Goal: Information Seeking & Learning: Understand process/instructions

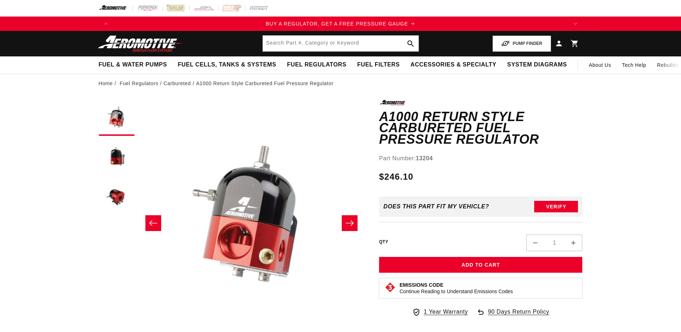
scroll to position [36, 0]
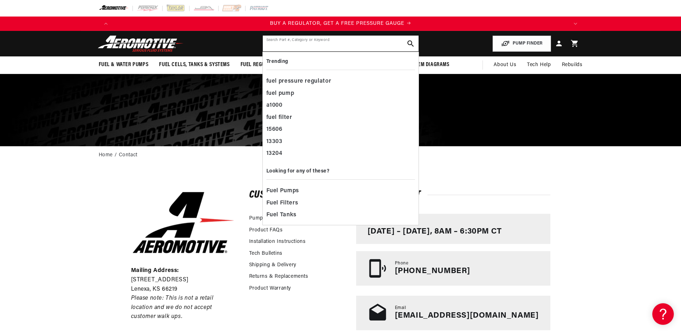
click at [337, 44] on input "text" at bounding box center [341, 44] width 156 height 16
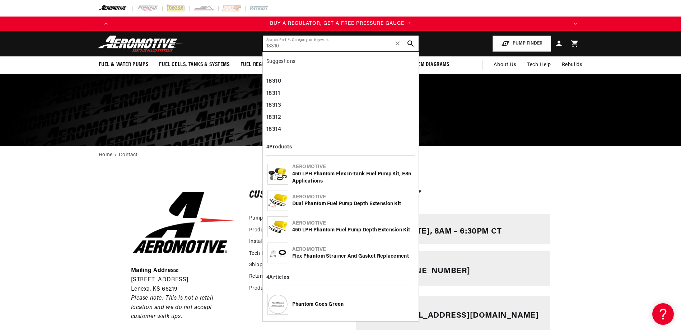
type input "18310"
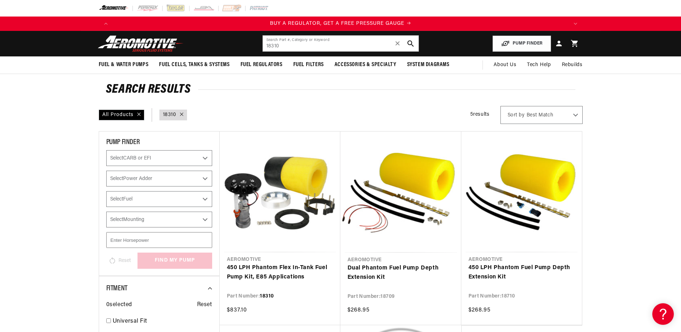
drag, startPoint x: 113, startPoint y: 328, endPoint x: 126, endPoint y: 329, distance: 13.7
click at [126, 329] on div "Fitment 0 selected Reset Universal Fit 4" at bounding box center [159, 306] width 121 height 60
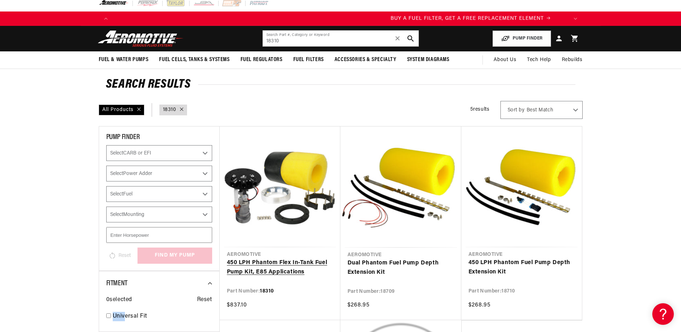
click at [304, 265] on link "450 LPH Phantom Flex In-Tank Fuel Pump Kit, E85 Applications" at bounding box center [280, 267] width 106 height 18
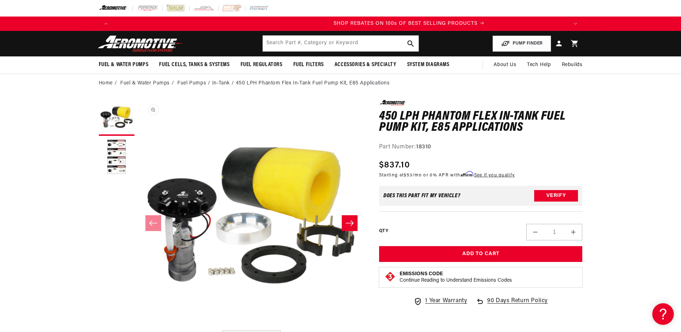
scroll to position [0, 911]
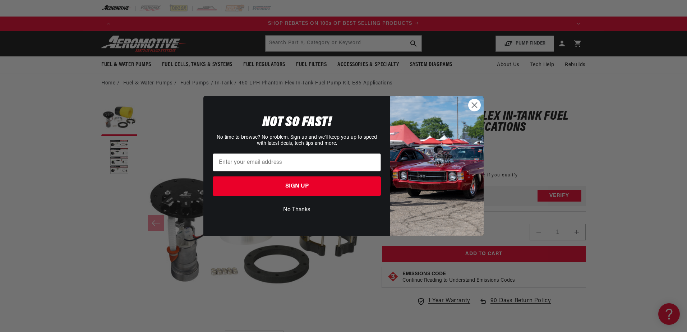
click at [473, 105] on circle "Close dialog" at bounding box center [474, 105] width 12 height 12
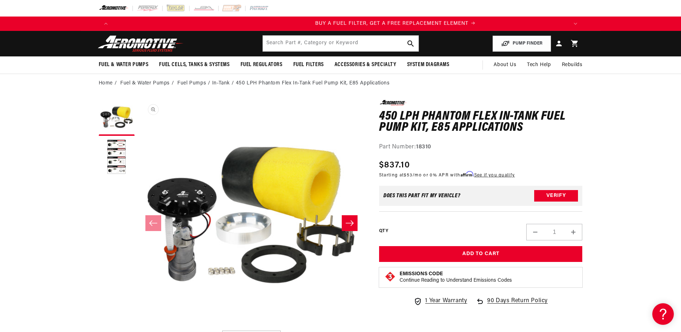
scroll to position [0, 456]
click at [195, 82] on link "Fuel Pumps" at bounding box center [191, 83] width 29 height 8
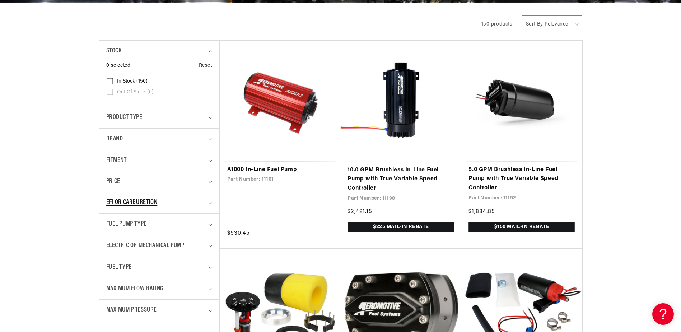
scroll to position [180, 0]
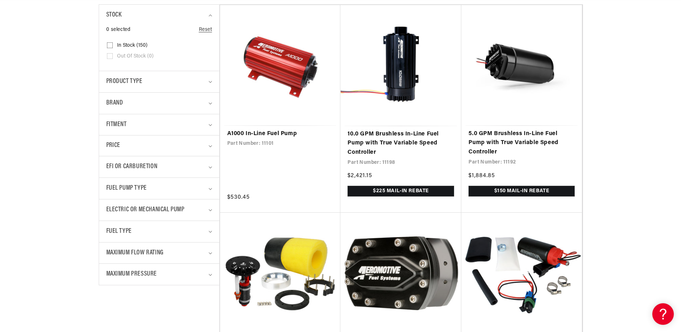
click at [213, 188] on details "Fuel Pump Type 0 selected Reset Fuel Pump Type Brushless (57) Brushless (57 pro…" at bounding box center [159, 188] width 120 height 22
click at [211, 188] on icon "Fuel Pump Type (0 selected)" at bounding box center [211, 189] width 4 height 2
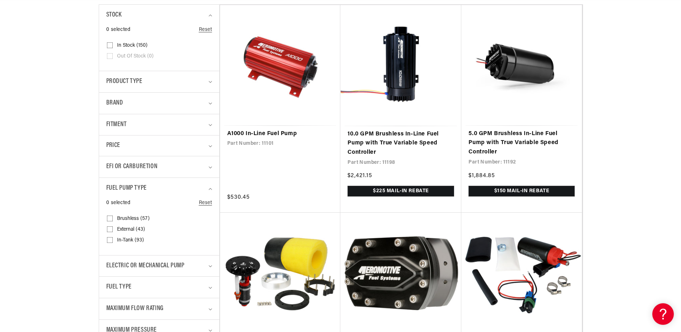
click at [129, 239] on span "In-Tank (93)" at bounding box center [130, 240] width 27 height 6
click at [113, 239] on input "In-Tank (93) In-Tank (93 products)" at bounding box center [110, 242] width 6 height 6
checkbox input "true"
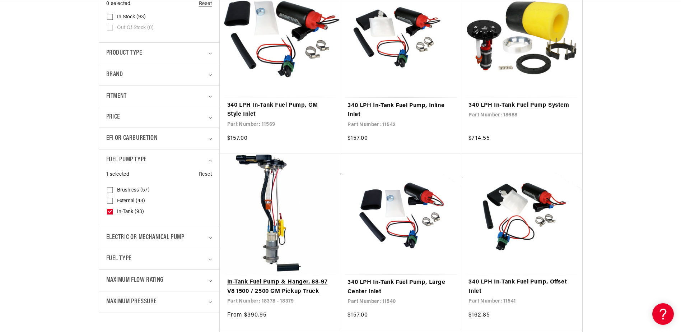
scroll to position [0, 911]
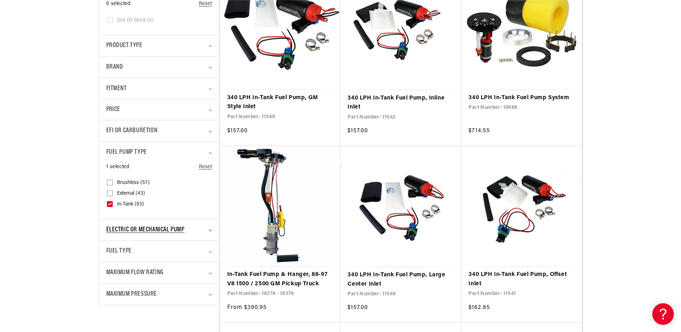
click at [204, 230] on div "Electric or Mechanical Pump" at bounding box center [156, 230] width 100 height 10
click at [127, 260] on span "Electric (93)" at bounding box center [130, 260] width 27 height 6
click at [113, 260] on input "Electric (93) Electric (93 products)" at bounding box center [110, 261] width 6 height 6
checkbox input "true"
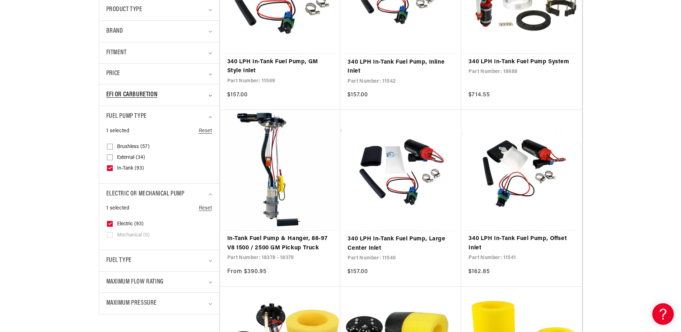
scroll to position [0, 1367]
click at [208, 95] on summary "EFI or Carburetion" at bounding box center [159, 94] width 106 height 21
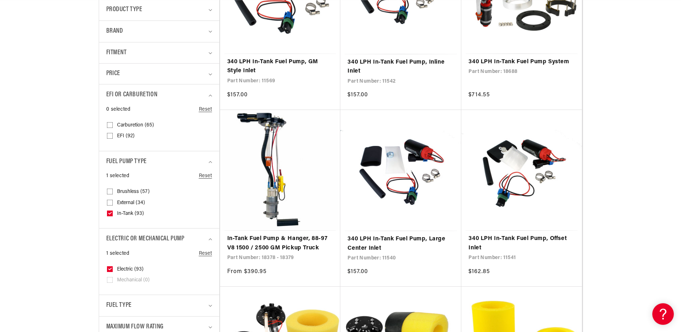
click at [121, 135] on span "EFI (92)" at bounding box center [126, 136] width 18 height 6
click at [113, 135] on input "EFI (92) EFI (92 products)" at bounding box center [110, 137] width 6 height 6
checkbox input "true"
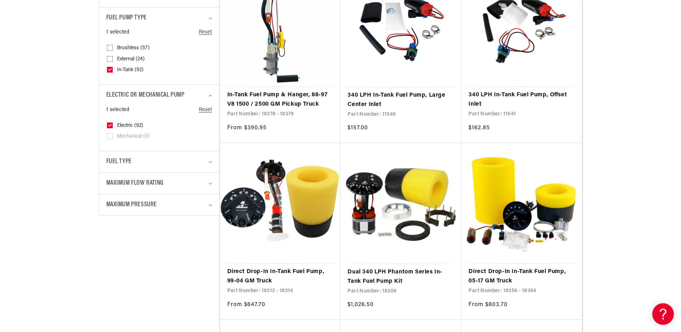
click at [212, 182] on details "Maximum Flow Rating 0 selected Reset Maximum Flow Rating 200 LPH (3) 200 LPH (3…" at bounding box center [159, 183] width 120 height 22
click at [211, 183] on icon "Maximum Flow Rating (0 selected)" at bounding box center [211, 183] width 4 height 2
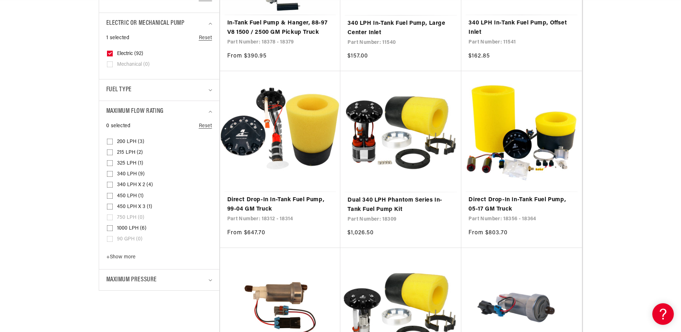
scroll to position [0, 1367]
click at [136, 184] on span "340 LPH x 2 (4)" at bounding box center [135, 185] width 36 height 6
click at [113, 184] on input "340 LPH x 2 (4) 340 LPH x 2 (4 products)" at bounding box center [110, 186] width 6 height 6
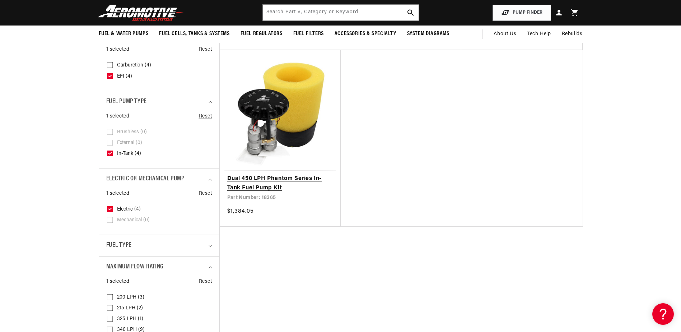
click at [287, 179] on link "Dual 450 LPH Phantom Series In-Tank Fuel Pump Kit" at bounding box center [280, 183] width 106 height 18
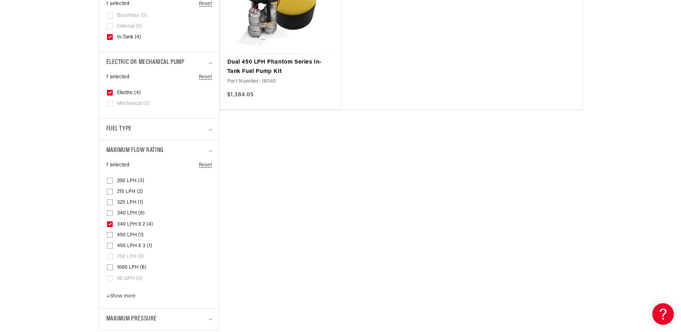
scroll to position [467, 0]
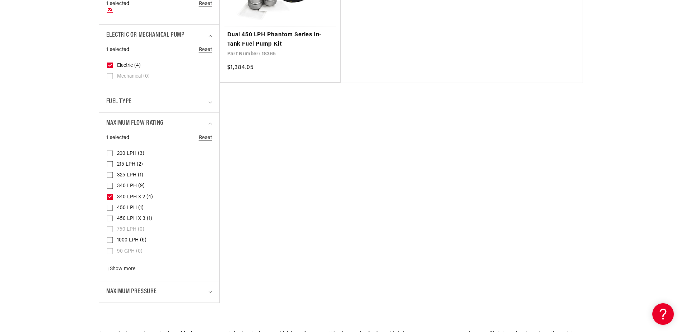
click at [110, 196] on icon at bounding box center [110, 196] width 4 height 3
click at [110, 196] on input "340 LPH x 2 (4) 340 LPH x 2 (4 products)" at bounding box center [110, 198] width 6 height 6
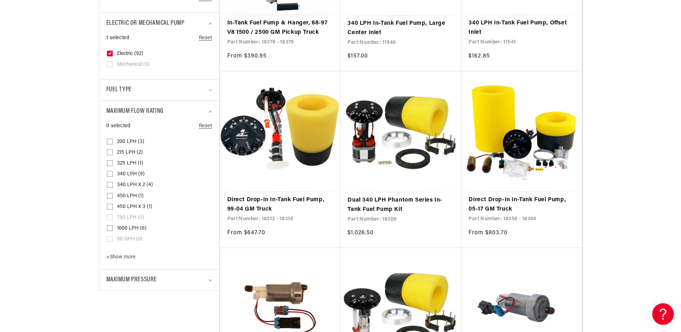
scroll to position [0, 1367]
click at [137, 184] on span "340 LPH x 2 (4)" at bounding box center [135, 185] width 36 height 6
click at [113, 184] on input "340 LPH x 2 (4) 340 LPH x 2 (4 products)" at bounding box center [110, 186] width 6 height 6
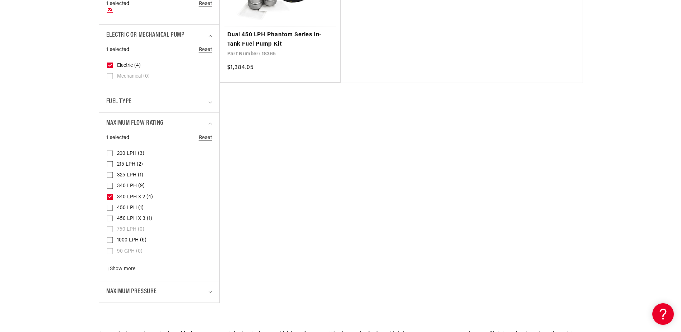
click at [108, 194] on icon at bounding box center [110, 197] width 6 height 6
click at [108, 195] on input "340 LPH x 2 (4) 340 LPH x 2 (4 products)" at bounding box center [110, 198] width 6 height 6
checkbox input "false"
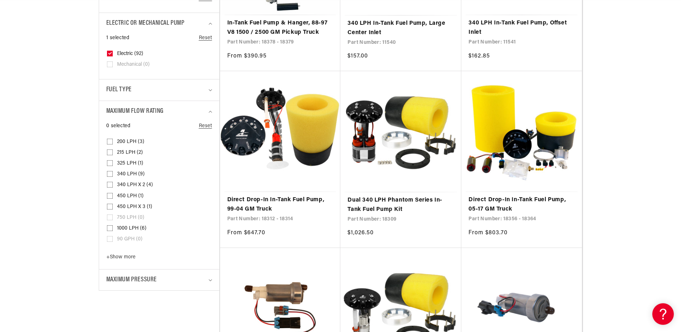
click at [132, 174] on span "340 LPH (9)" at bounding box center [131, 174] width 28 height 6
click at [113, 174] on input "340 LPH (9) 340 LPH (9 products)" at bounding box center [110, 175] width 6 height 6
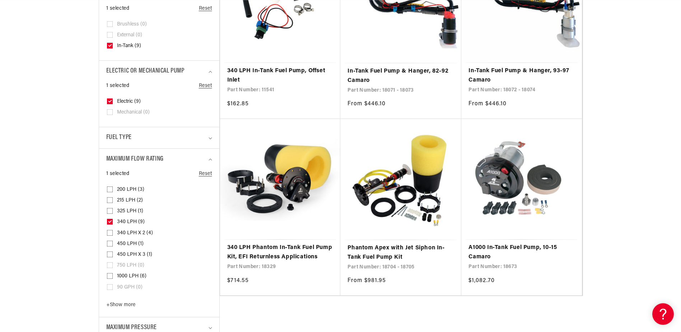
scroll to position [0, 911]
click at [130, 219] on span "340 LPH (9)" at bounding box center [131, 222] width 28 height 6
click at [113, 220] on input "340 LPH (9) 340 LPH (9 products)" at bounding box center [110, 223] width 6 height 6
checkbox input "false"
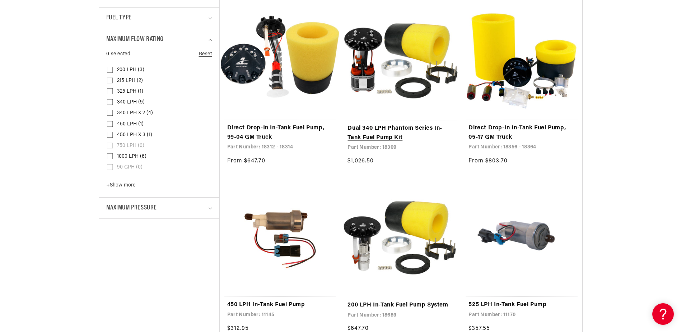
scroll to position [0, 456]
click at [402, 130] on link "Dual 340 LPH Phantom Series In-Tank Fuel Pump Kit" at bounding box center [401, 133] width 107 height 18
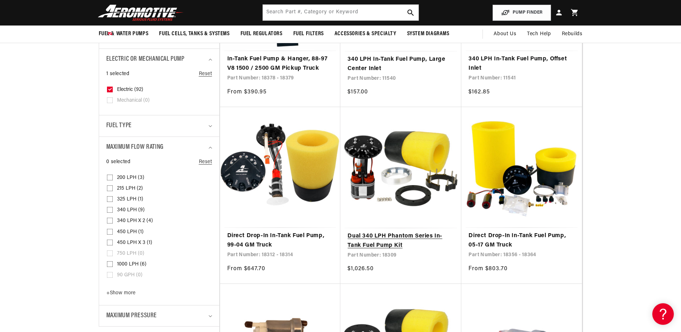
click at [397, 237] on link "Dual 340 LPH Phantom Series In-Tank Fuel Pump Kit" at bounding box center [401, 241] width 107 height 18
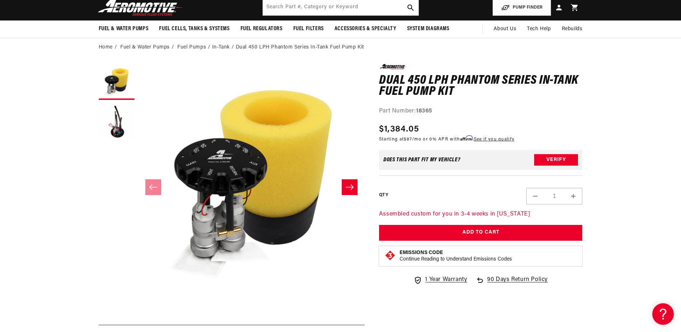
scroll to position [0, 36]
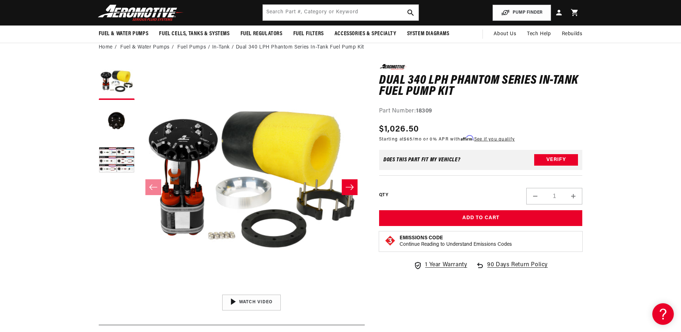
drag, startPoint x: 241, startPoint y: 258, endPoint x: 195, endPoint y: 211, distance: 65.5
click at [138, 291] on button "Open media 1 in modal" at bounding box center [138, 291] width 0 height 0
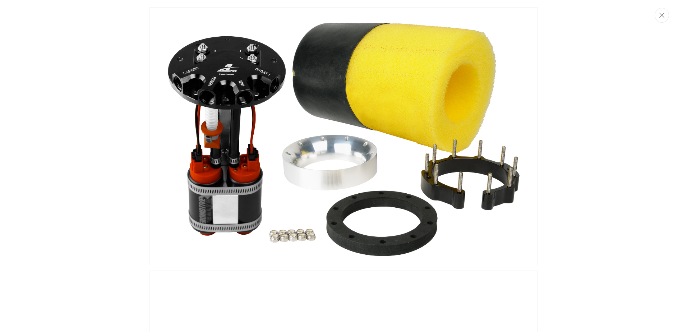
drag, startPoint x: 129, startPoint y: 96, endPoint x: 144, endPoint y: 96, distance: 14.7
click at [130, 96] on div "Media gallery" at bounding box center [343, 166] width 687 height 332
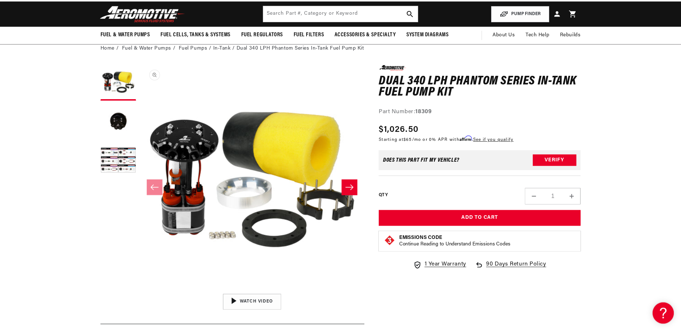
scroll to position [0, 0]
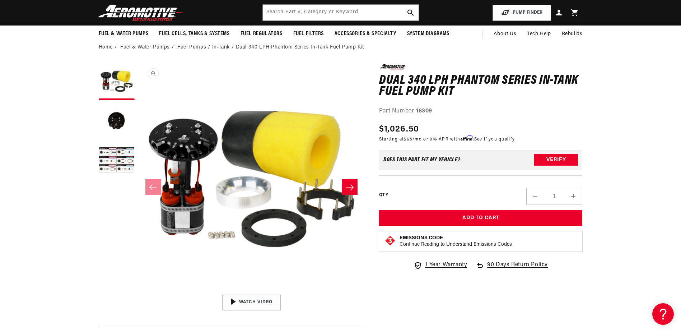
click at [138, 291] on button "Open media 1 in modal" at bounding box center [138, 291] width 0 height 0
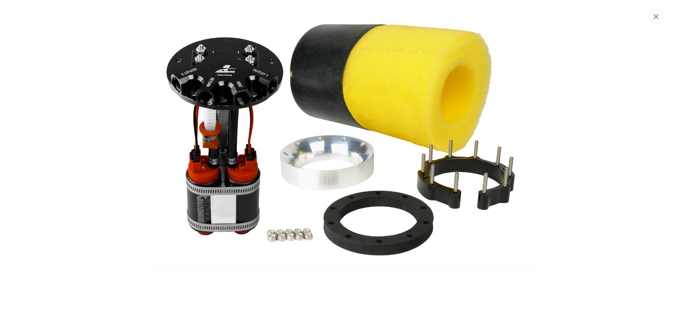
scroll to position [0, 1367]
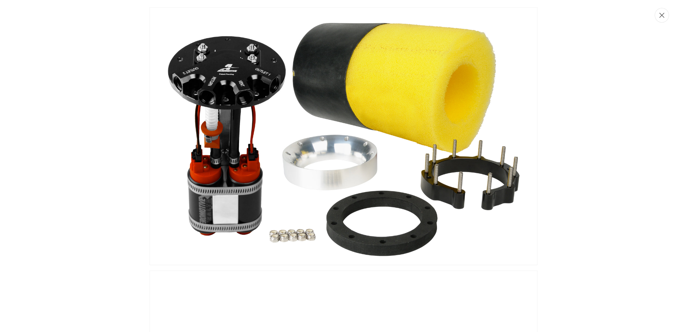
click at [663, 14] on icon "Close" at bounding box center [661, 15] width 5 height 5
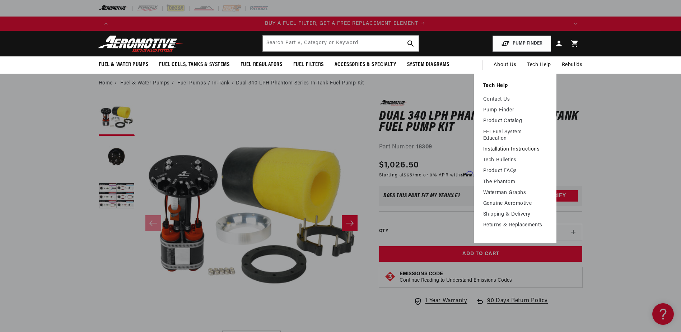
scroll to position [0, 456]
click at [521, 148] on link "Installation Instructions" at bounding box center [516, 149] width 64 height 6
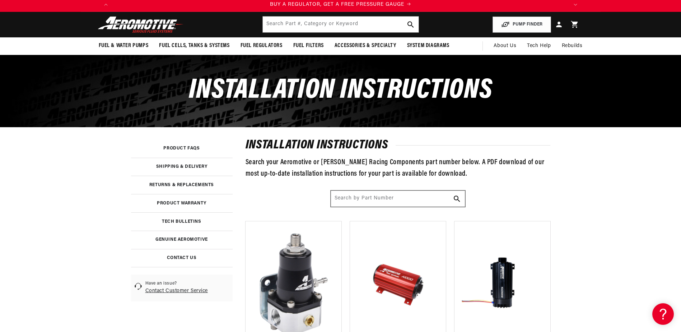
scroll to position [36, 0]
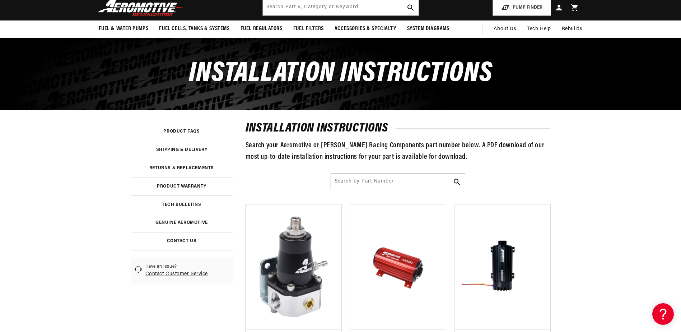
click at [382, 172] on div "installation instructions Search your Aeromotive or Waterman Racing Components …" at bounding box center [398, 256] width 305 height 267
click at [389, 185] on input "Search by Part Number" at bounding box center [398, 182] width 134 height 16
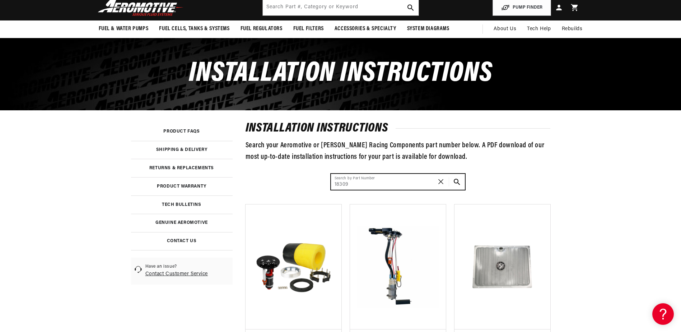
type input "18309"
click at [449, 174] on button "Search Part #, Category or Keyword" at bounding box center [457, 182] width 16 height 16
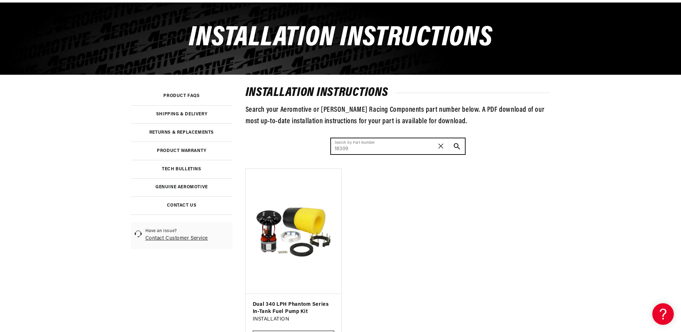
scroll to position [180, 0]
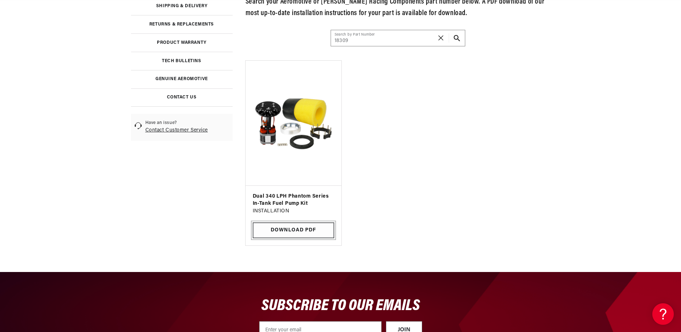
click at [311, 227] on link "Download PDF" at bounding box center [294, 230] width 82 height 16
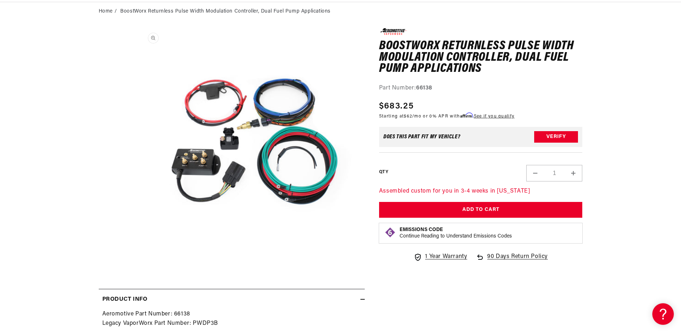
click at [138, 255] on button "Open media 1 in modal" at bounding box center [138, 255] width 0 height 0
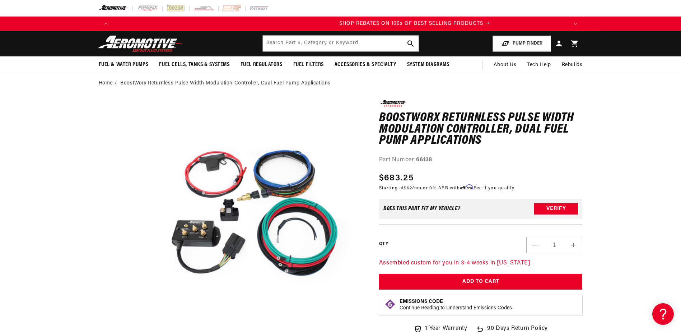
scroll to position [0, 911]
